Goal: Find specific page/section: Find specific page/section

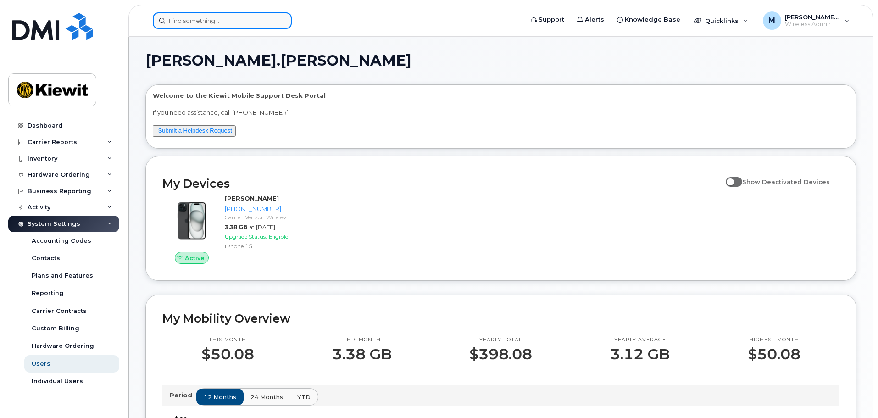
click at [190, 20] on input at bounding box center [222, 20] width 139 height 17
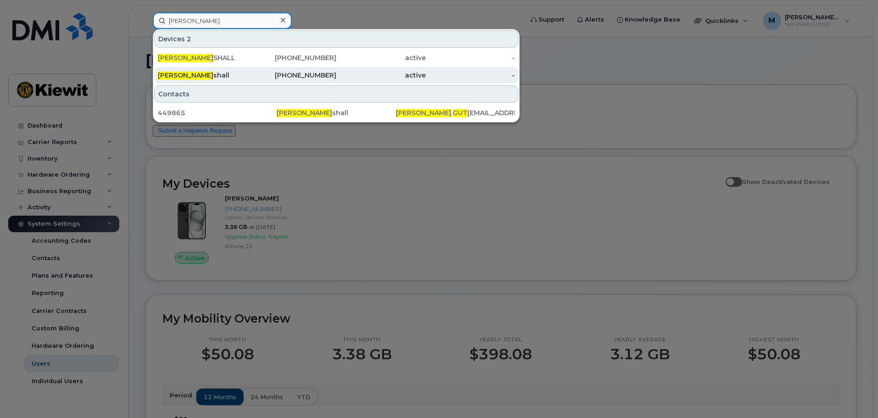
type input "[PERSON_NAME]"
click at [201, 74] on div "Lucas Gut shall" at bounding box center [202, 75] width 89 height 9
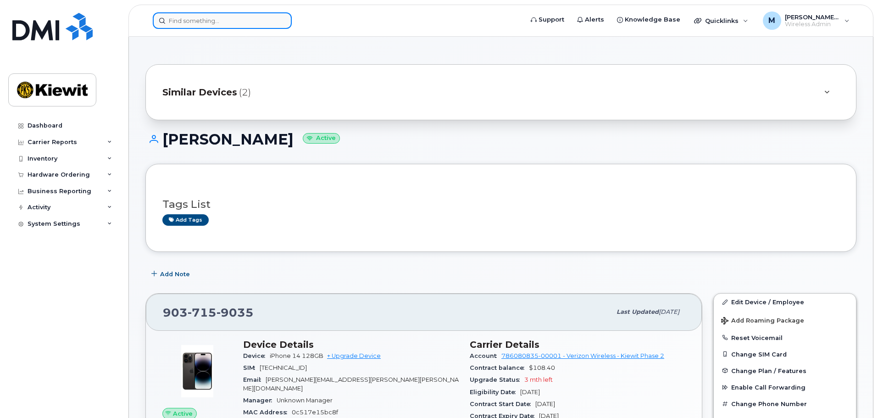
click at [205, 21] on input at bounding box center [222, 20] width 139 height 17
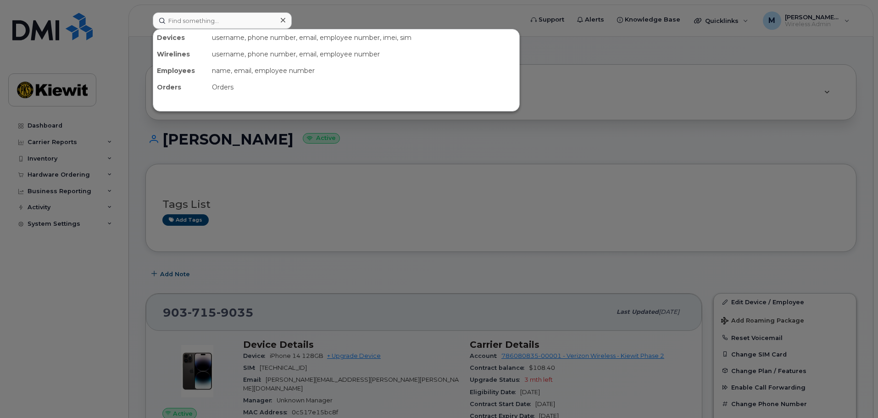
click at [135, 106] on div at bounding box center [439, 209] width 878 height 418
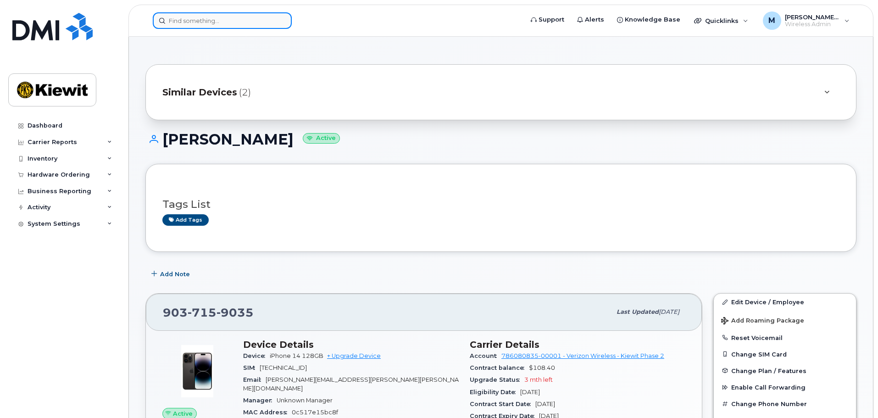
click at [219, 13] on input at bounding box center [222, 20] width 139 height 17
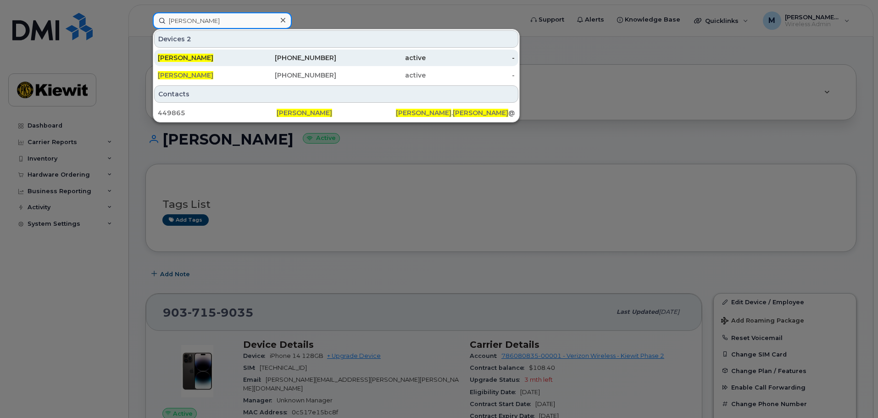
type input "lucas gutshall"
click at [238, 61] on div "LUCAS GUTSHALL" at bounding box center [202, 57] width 89 height 9
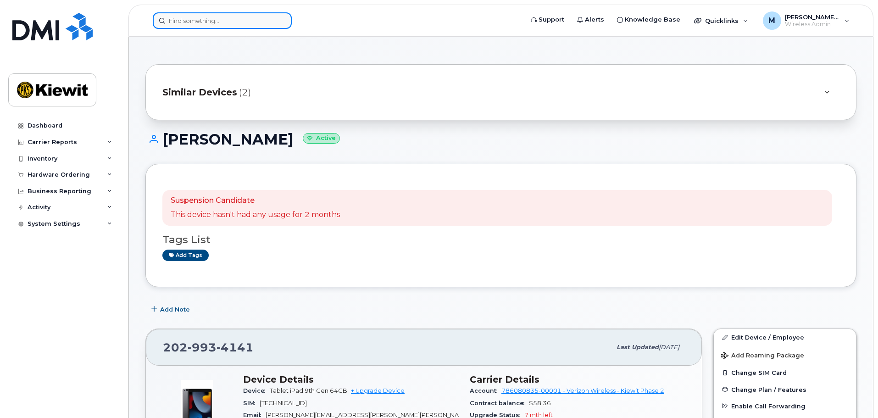
click at [197, 21] on input at bounding box center [222, 20] width 139 height 17
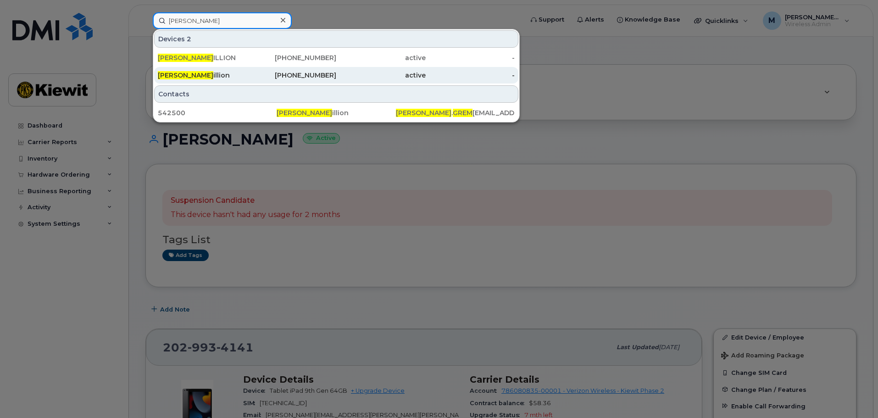
type input "brandon grem"
click at [244, 73] on div "Brandon Grem illion" at bounding box center [202, 75] width 89 height 9
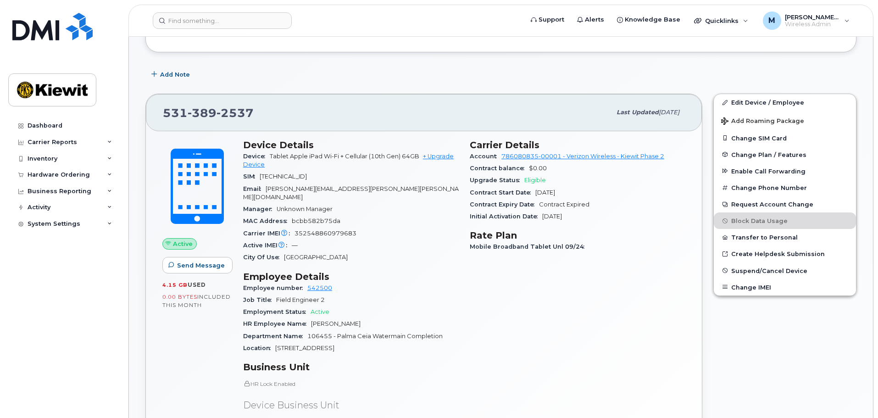
scroll to position [156, 0]
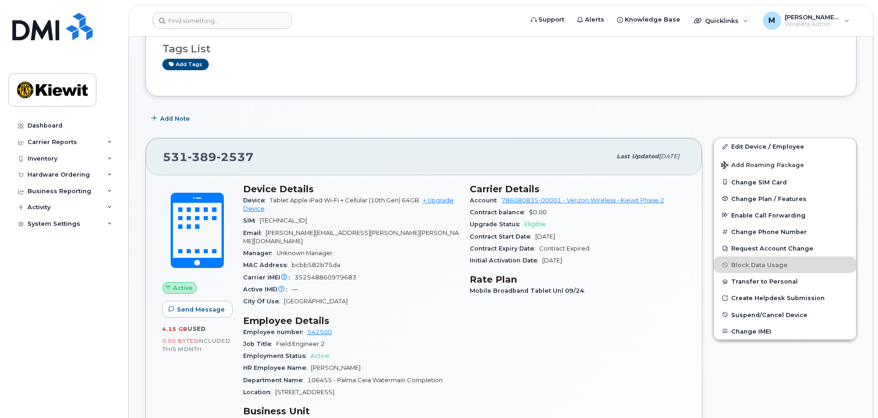
click at [471, 189] on h3 "Carrier Details" at bounding box center [578, 189] width 216 height 11
click at [280, 186] on h3 "Device Details" at bounding box center [351, 189] width 216 height 11
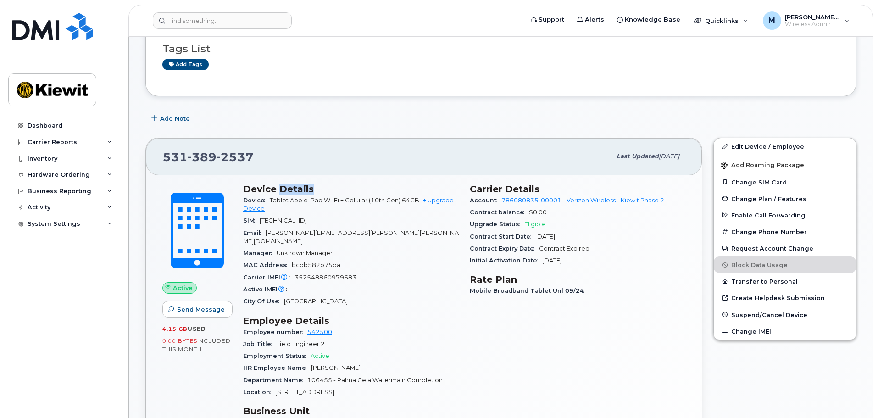
click at [280, 186] on h3 "Device Details" at bounding box center [351, 189] width 216 height 11
click at [262, 185] on h3 "Device Details" at bounding box center [351, 189] width 216 height 11
click at [262, 187] on h3 "Device Details" at bounding box center [351, 189] width 216 height 11
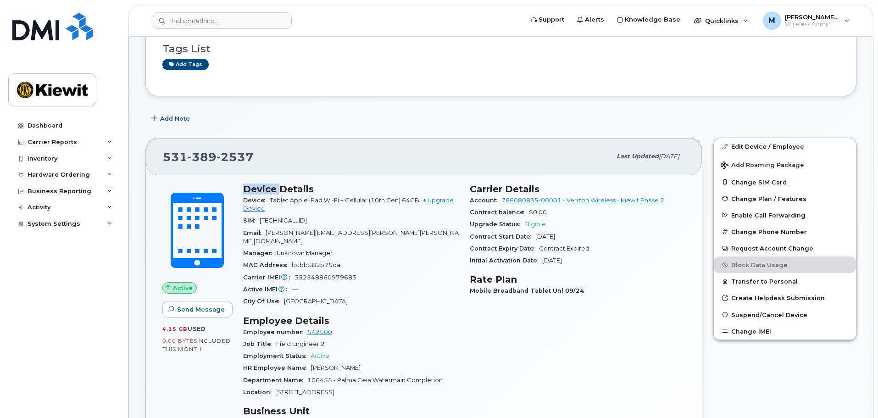
click at [262, 187] on h3 "Device Details" at bounding box center [351, 189] width 216 height 11
click at [483, 188] on h3 "Carrier Details" at bounding box center [578, 189] width 216 height 11
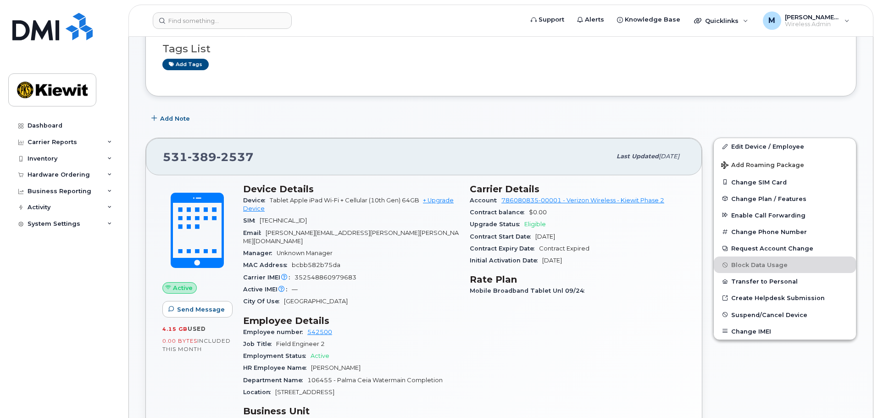
click at [275, 185] on h3 "Device Details" at bounding box center [351, 189] width 216 height 11
click at [275, 186] on h3 "Device Details" at bounding box center [351, 189] width 216 height 11
click at [275, 187] on h3 "Device Details" at bounding box center [351, 189] width 216 height 11
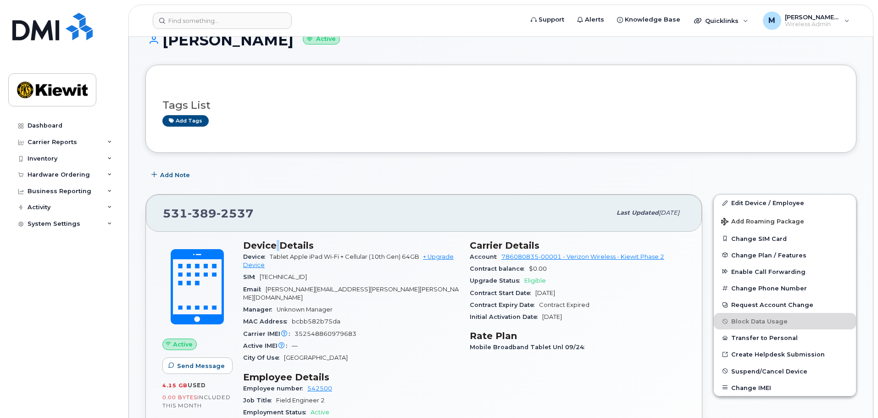
scroll to position [18, 0]
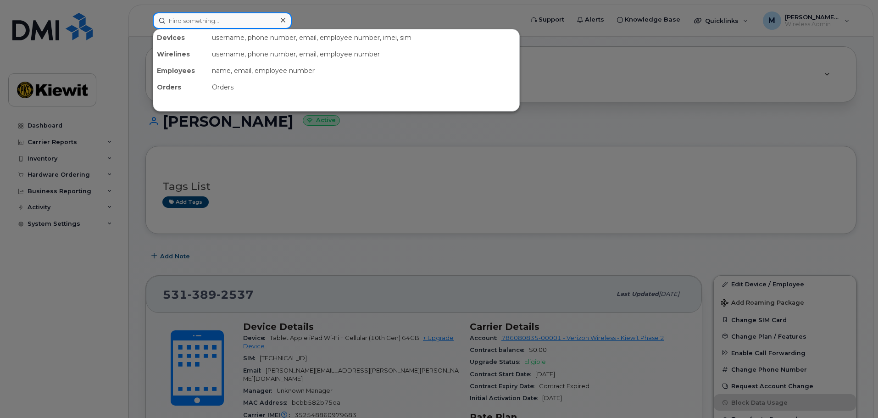
click at [218, 22] on input at bounding box center [222, 20] width 139 height 17
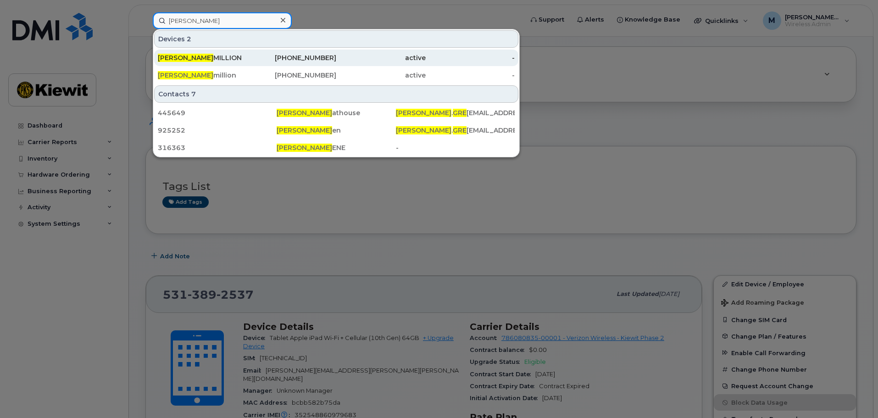
type input "brandon gre"
click at [221, 59] on div "BRANDON GRE MILLION" at bounding box center [202, 57] width 89 height 9
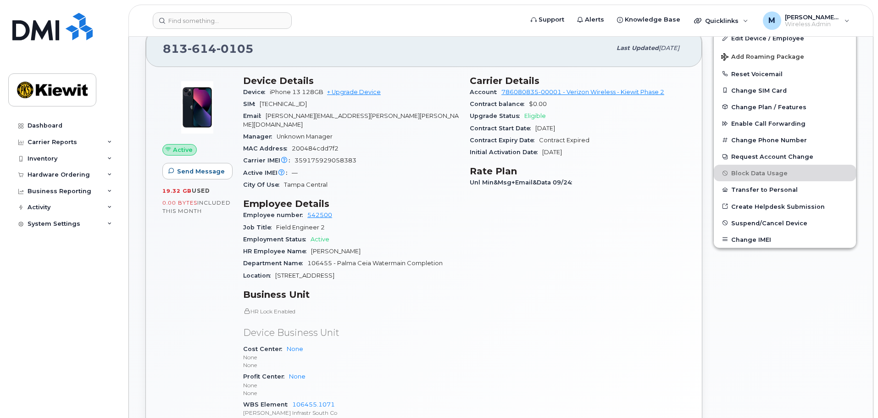
scroll to position [229, 0]
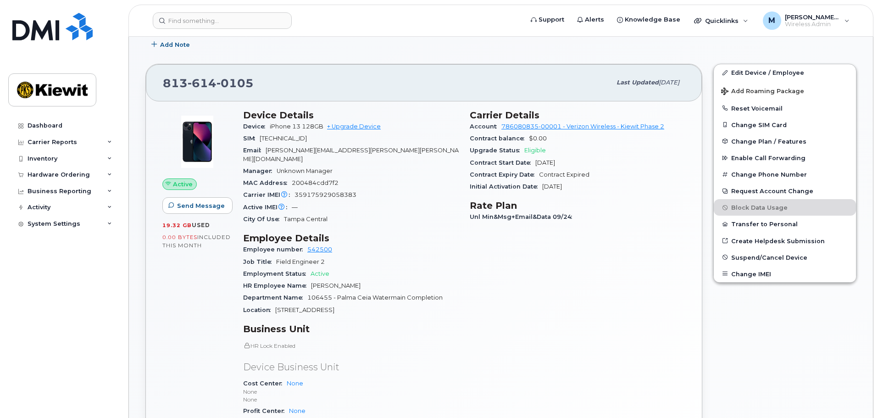
click at [471, 204] on h3 "Rate Plan" at bounding box center [578, 205] width 216 height 11
click at [493, 202] on h3 "Rate Plan" at bounding box center [578, 205] width 216 height 11
click at [484, 204] on h3 "Rate Plan" at bounding box center [578, 205] width 216 height 11
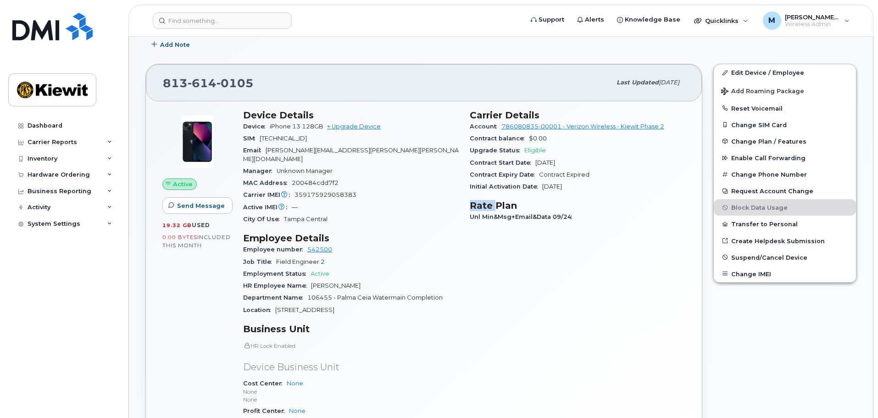
click at [484, 204] on h3 "Rate Plan" at bounding box center [578, 205] width 216 height 11
click at [483, 204] on h3 "Rate Plan" at bounding box center [578, 205] width 216 height 11
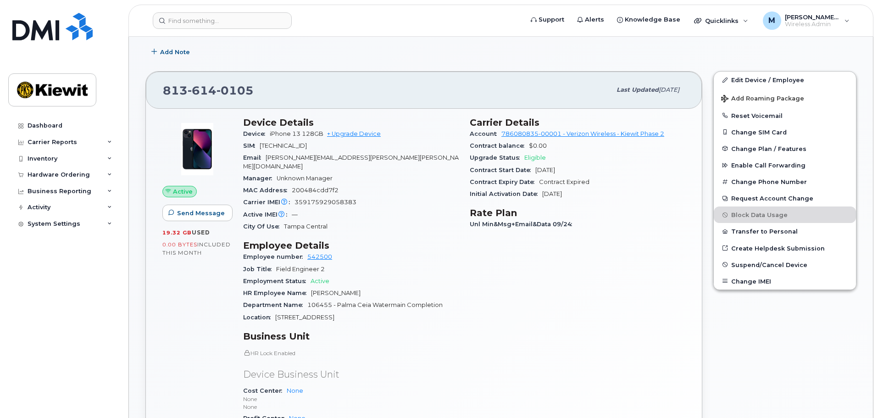
scroll to position [0, 0]
